Goal: Transaction & Acquisition: Purchase product/service

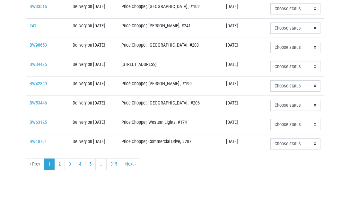
scroll to position [249, 0]
click at [57, 163] on link "2" at bounding box center [59, 164] width 11 height 12
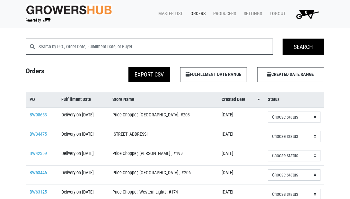
click at [195, 14] on link "Orders" at bounding box center [196, 14] width 23 height 12
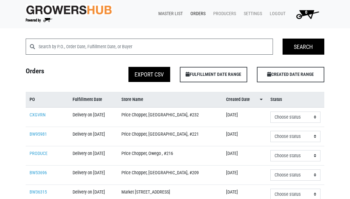
click at [168, 14] on link "Master List" at bounding box center [169, 14] width 32 height 12
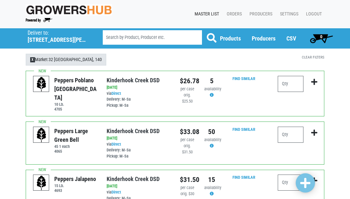
click at [33, 60] on span "X" at bounding box center [32, 59] width 5 height 5
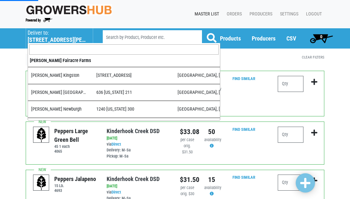
click at [35, 40] on h5 "555 Hubbard Avenue" at bounding box center [57, 39] width 59 height 7
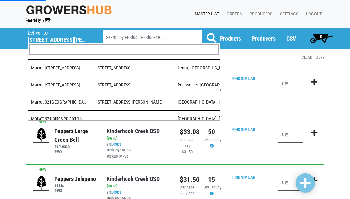
click at [45, 51] on input "search" at bounding box center [123, 49] width 189 height 10
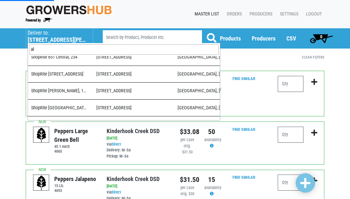
scroll to position [0, 0]
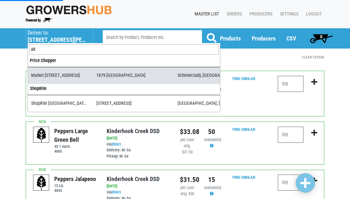
type input "alt"
select select "276ffe78-500f-4a7a-a594-15c6a6ec89cb"
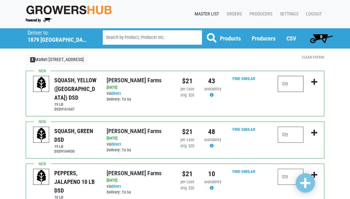
click at [290, 82] on input "number" at bounding box center [290, 84] width 26 height 16
click at [287, 126] on input "number" at bounding box center [290, 134] width 26 height 16
type input "10"
click at [288, 83] on input "number" at bounding box center [290, 84] width 26 height 16
type input "3"
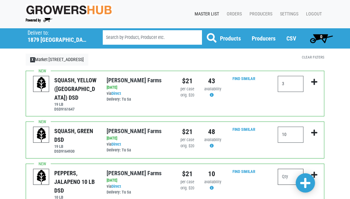
click at [289, 168] on input "number" at bounding box center [290, 176] width 26 height 16
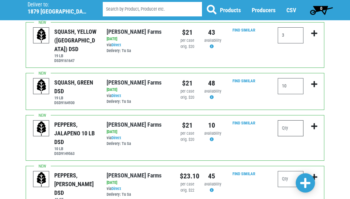
scroll to position [47, 0]
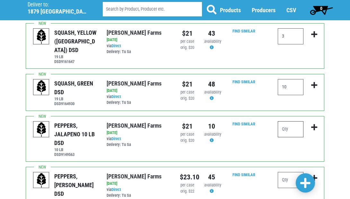
click at [289, 121] on input "number" at bounding box center [290, 129] width 26 height 16
type input "1"
click at [291, 172] on input "number" at bounding box center [290, 180] width 26 height 16
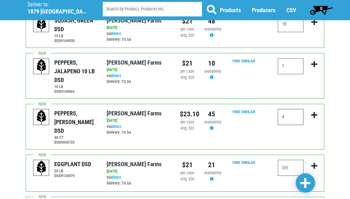
scroll to position [112, 0]
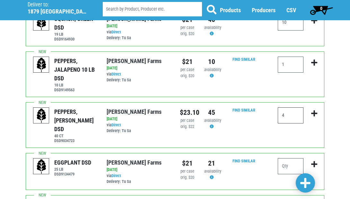
type input "4"
click at [293, 158] on input "number" at bounding box center [290, 166] width 26 height 16
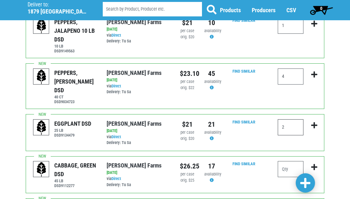
scroll to position [152, 0]
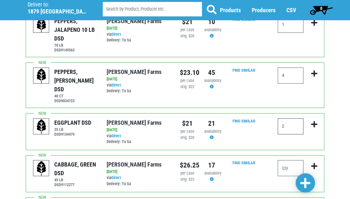
type input "2"
click at [291, 160] on input "number" at bounding box center [290, 168] width 26 height 16
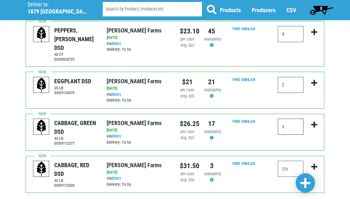
scroll to position [194, 0]
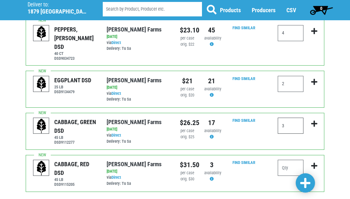
type input "3"
click at [283, 159] on input "number" at bounding box center [290, 167] width 26 height 16
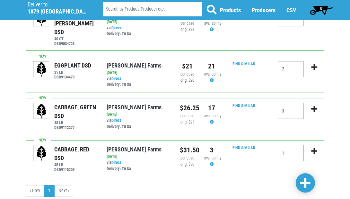
scroll to position [208, 0]
type input "1"
click at [306, 183] on span at bounding box center [305, 183] width 10 height 12
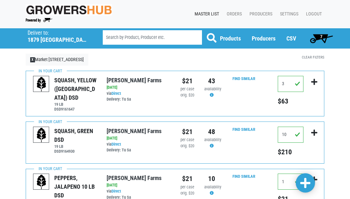
scroll to position [0, 0]
click at [320, 37] on span "7" at bounding box center [321, 36] width 2 height 5
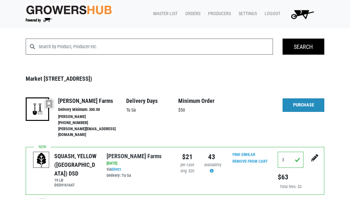
click at [299, 104] on link "Purchase" at bounding box center [303, 104] width 42 height 13
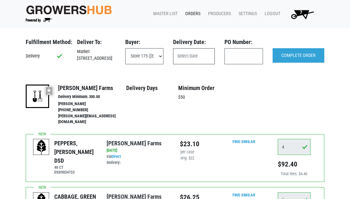
click at [185, 52] on input "text" at bounding box center [194, 56] width 42 height 16
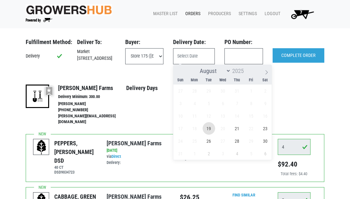
click at [206, 125] on span "19" at bounding box center [208, 128] width 13 height 13
type input "2025-08-19"
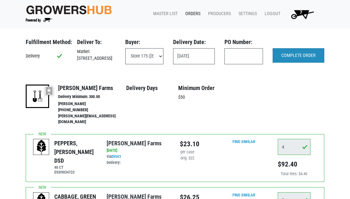
click at [289, 55] on input "COMPLETE ORDER" at bounding box center [298, 55] width 52 height 15
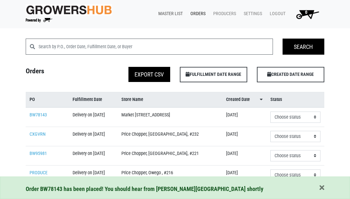
click at [165, 13] on link "Master List" at bounding box center [169, 14] width 32 height 12
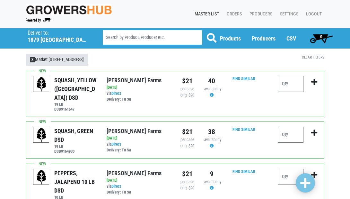
click at [59, 60] on link "X Market [STREET_ADDRESS]" at bounding box center [57, 60] width 63 height 12
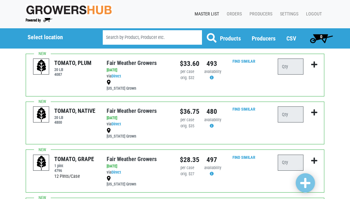
click at [135, 38] on input "search" at bounding box center [152, 37] width 99 height 14
click at [50, 35] on h5 "Select location" at bounding box center [57, 37] width 59 height 7
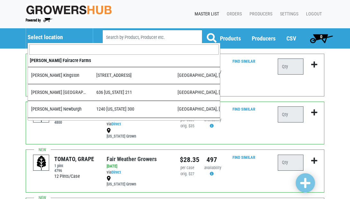
click at [48, 53] on input "search" at bounding box center [123, 49] width 189 height 10
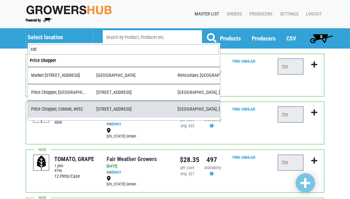
type input "col"
select select "dab31256-8524-43ca-b54d-ce8806636912"
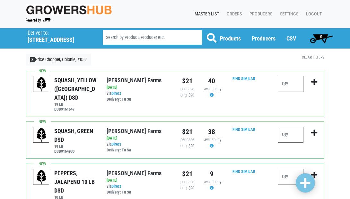
click at [292, 85] on input "number" at bounding box center [290, 84] width 26 height 16
type input "2"
click at [287, 131] on input "number" at bounding box center [290, 134] width 26 height 16
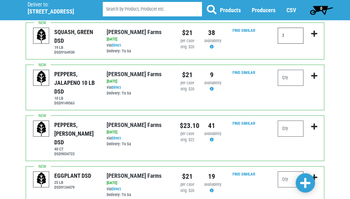
scroll to position [98, 0]
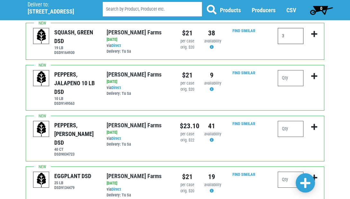
type input "3"
click at [286, 121] on input "number" at bounding box center [290, 129] width 26 height 16
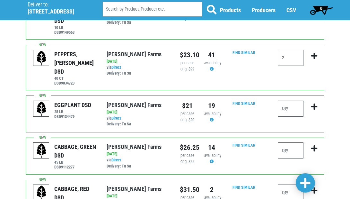
scroll to position [168, 0]
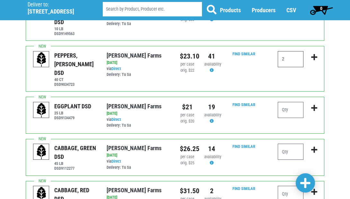
type input "2"
click at [290, 102] on input "number" at bounding box center [290, 110] width 26 height 16
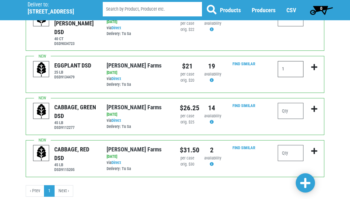
scroll to position [208, 0]
type input "1"
click at [308, 182] on span at bounding box center [305, 183] width 10 height 12
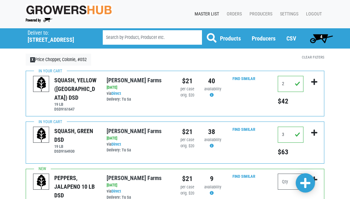
scroll to position [0, 0]
click at [229, 14] on link "Orders" at bounding box center [232, 14] width 23 height 12
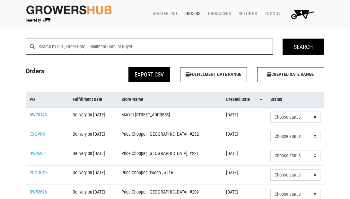
click at [93, 49] on input "search" at bounding box center [155, 46] width 234 height 16
type input "west"
click input "Search" at bounding box center [0, 0] width 0 height 0
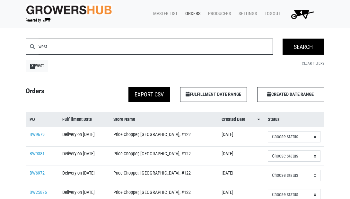
click at [84, 47] on input "west" at bounding box center [155, 46] width 234 height 16
type input "w"
type input "183"
click input "Search" at bounding box center [0, 0] width 0 height 0
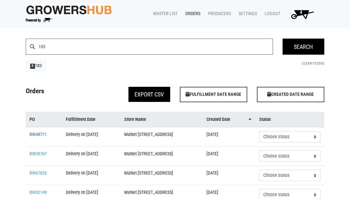
click at [36, 137] on link "BW48711" at bounding box center [38, 134] width 17 height 5
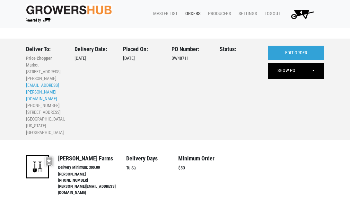
click at [301, 13] on span "4" at bounding box center [301, 12] width 2 height 5
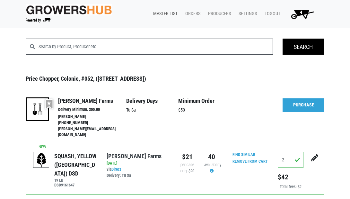
click at [162, 12] on link "Master List" at bounding box center [164, 14] width 32 height 12
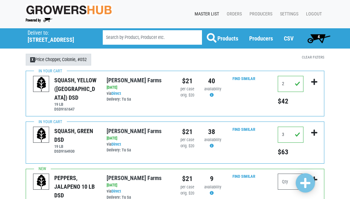
click at [33, 60] on span "X" at bounding box center [32, 59] width 5 height 5
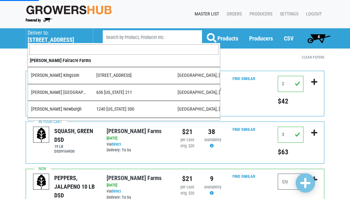
click at [46, 38] on h5 "[STREET_ADDRESS]" at bounding box center [57, 39] width 59 height 7
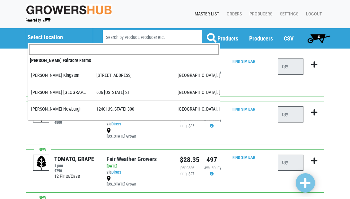
click at [54, 38] on h5 "Select location" at bounding box center [57, 37] width 59 height 7
click at [51, 49] on input "search" at bounding box center [123, 49] width 189 height 10
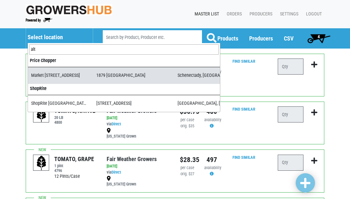
type input "alt"
select select "276ffe78-500f-4a7a-a594-15c6a6ec89cb"
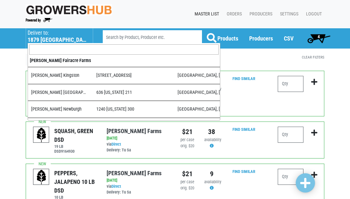
click at [47, 41] on h5 "1879 [GEOGRAPHIC_DATA]" at bounding box center [57, 39] width 59 height 7
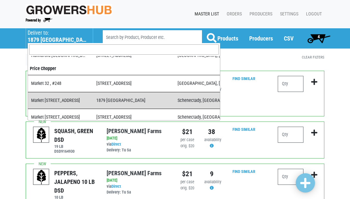
click at [53, 49] on input "search" at bounding box center [123, 49] width 189 height 10
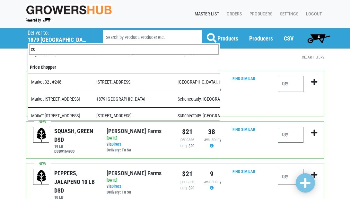
scroll to position [0, 0]
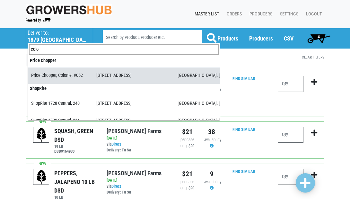
type input "colo"
select select "dab31256-8524-43ca-b54d-ce8806636912"
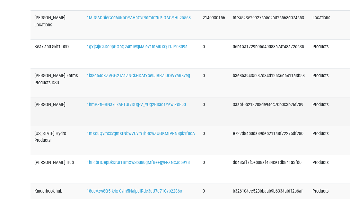
scroll to position [639, 0]
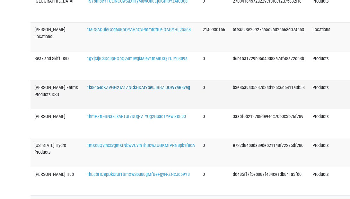
click at [112, 85] on link "1i38c54dKZVGG2TA1ZNCkHDAtYoeuJBBZIJOWYaR8veg" at bounding box center [138, 87] width 103 height 5
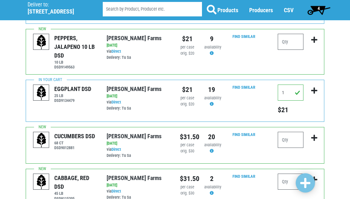
scroll to position [201, 0]
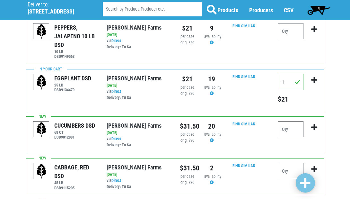
click at [289, 121] on input "number" at bounding box center [290, 129] width 26 height 16
type input "1"
click at [306, 185] on span at bounding box center [305, 183] width 10 height 12
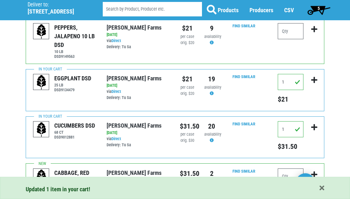
click at [319, 8] on span "5" at bounding box center [318, 8] width 2 height 5
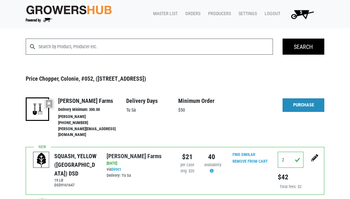
click at [300, 104] on link "Purchase" at bounding box center [303, 104] width 42 height 13
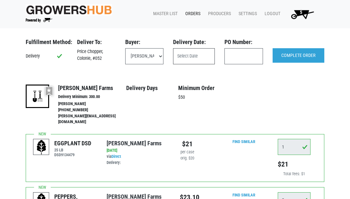
click at [183, 57] on input "text" at bounding box center [194, 56] width 42 height 16
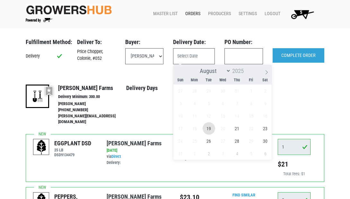
click at [209, 129] on span "19" at bounding box center [208, 128] width 13 height 13
type input "2025-08-19"
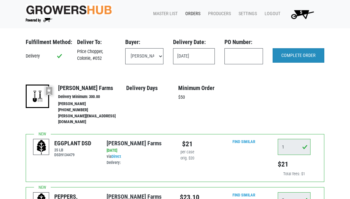
click at [298, 57] on input "COMPLETE ORDER" at bounding box center [298, 55] width 52 height 15
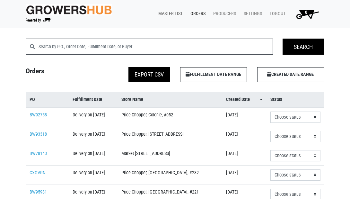
click at [173, 13] on link "Master List" at bounding box center [169, 14] width 32 height 12
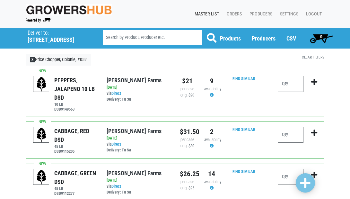
click at [47, 38] on h5 "[STREET_ADDRESS]" at bounding box center [57, 39] width 59 height 7
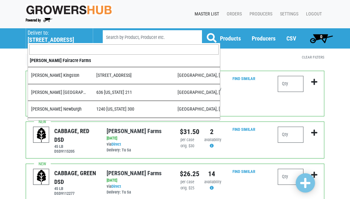
scroll to position [627, 0]
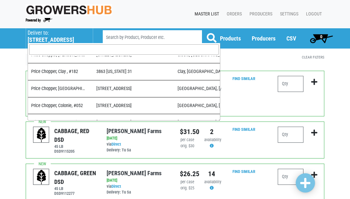
click at [54, 51] on input "search" at bounding box center [123, 49] width 189 height 10
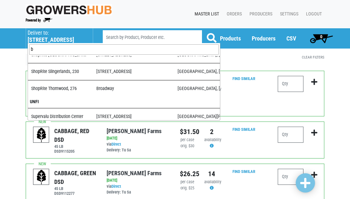
scroll to position [0, 0]
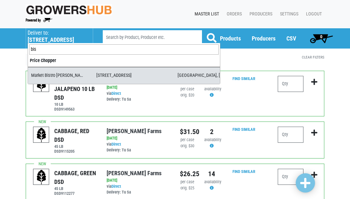
type input "bis"
select select "e8bc5392-5fc1-4acc-a7e4-72c200a1b2bc"
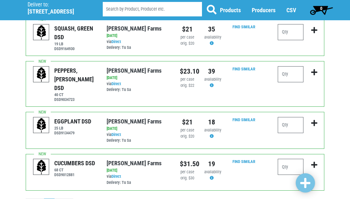
scroll to position [236, 0]
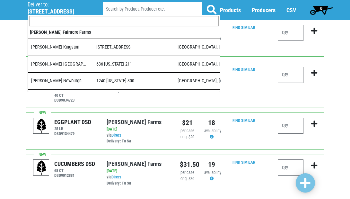
click at [43, 5] on p "Deliver to:" at bounding box center [57, 5] width 59 height 6
